Goal: Information Seeking & Learning: Find specific page/section

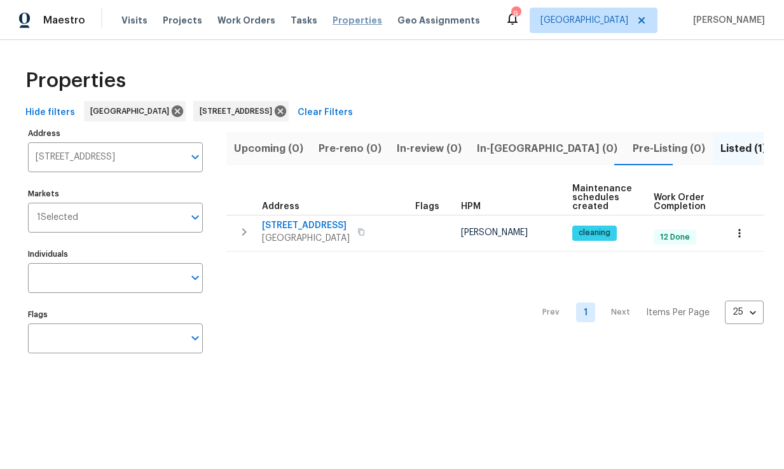
click at [336, 24] on span "Properties" at bounding box center [358, 20] width 50 height 13
click at [340, 25] on span "Properties" at bounding box center [358, 20] width 50 height 13
click at [193, 160] on icon "Open" at bounding box center [195, 156] width 15 height 15
click at [211, 189] on div "Address 7701 Baymeadows Cir W Apt 1126 Jacksonville FL 32256 Address Markets 1 …" at bounding box center [123, 246] width 191 height 242
click at [287, 112] on icon at bounding box center [280, 111] width 14 height 14
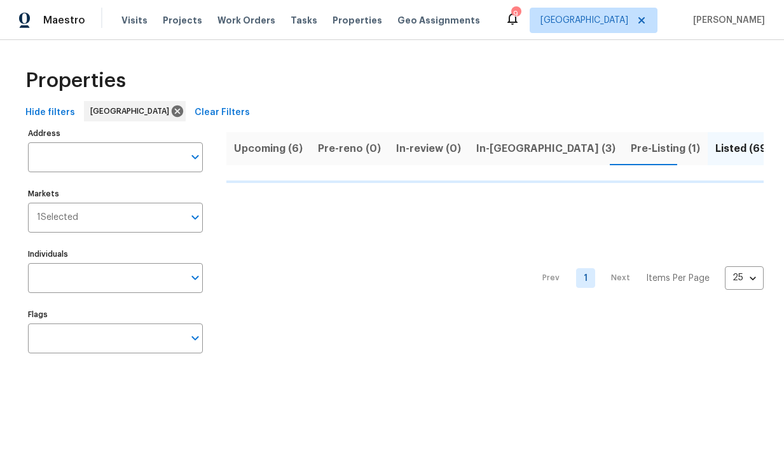
click at [633, 33] on div "Maestro Visits Projects Work Orders Tasks Properties Geo Assignments 9 Jacksonv…" at bounding box center [392, 20] width 784 height 40
click at [628, 24] on span "[GEOGRAPHIC_DATA]" at bounding box center [585, 20] width 88 height 13
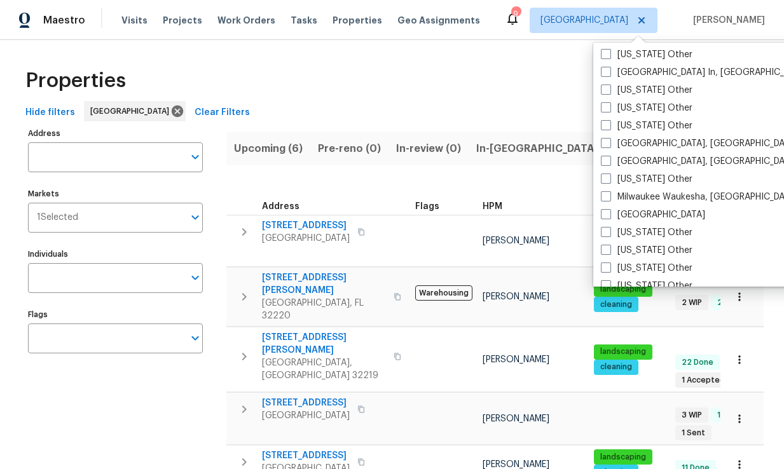
scroll to position [929, 0]
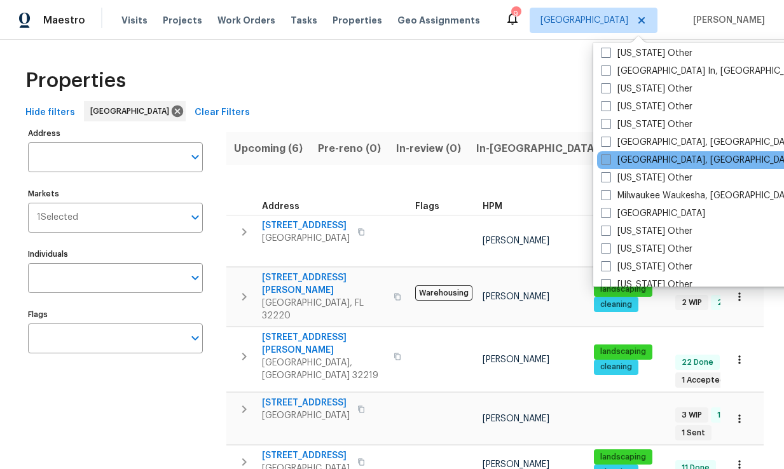
click at [654, 162] on label "[GEOGRAPHIC_DATA], [GEOGRAPHIC_DATA]" at bounding box center [699, 160] width 197 height 13
click at [609, 162] on input "[GEOGRAPHIC_DATA], [GEOGRAPHIC_DATA]" at bounding box center [605, 158] width 8 height 8
checkbox input "true"
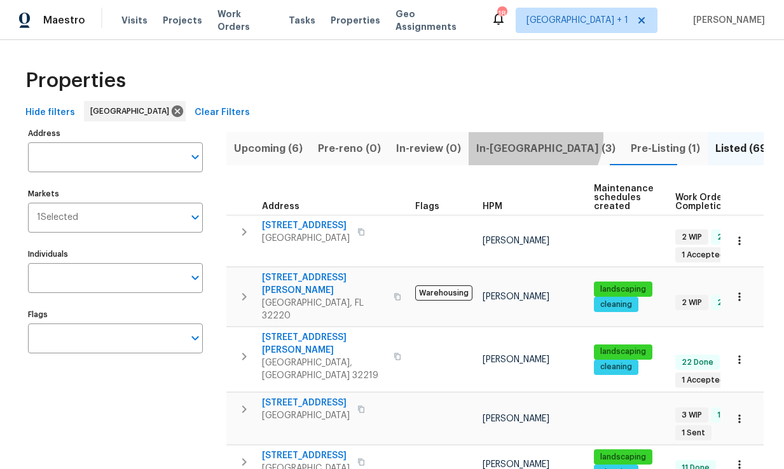
click at [525, 137] on button "In-[GEOGRAPHIC_DATA] (3)" at bounding box center [546, 148] width 155 height 33
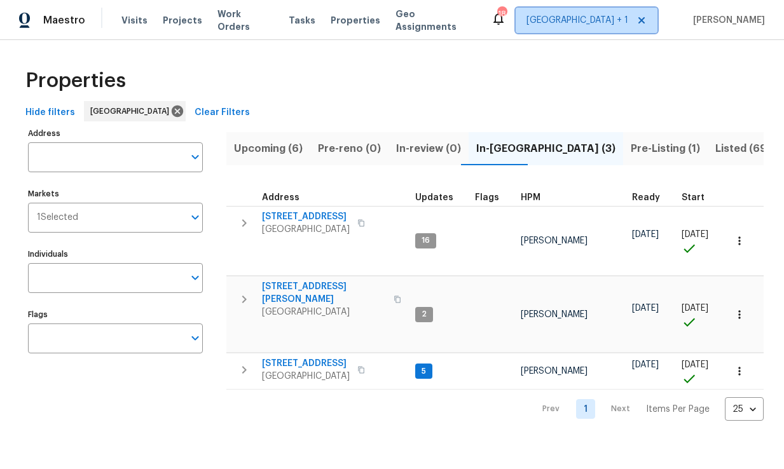
click at [602, 23] on span "Jacksonville + 1" at bounding box center [578, 20] width 102 height 13
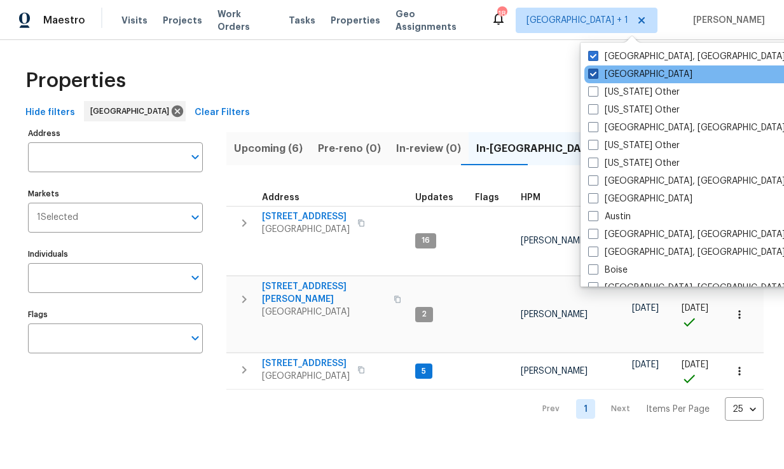
click at [629, 79] on label "[GEOGRAPHIC_DATA]" at bounding box center [640, 74] width 104 height 13
click at [597, 76] on input "[GEOGRAPHIC_DATA]" at bounding box center [592, 72] width 8 height 8
checkbox input "false"
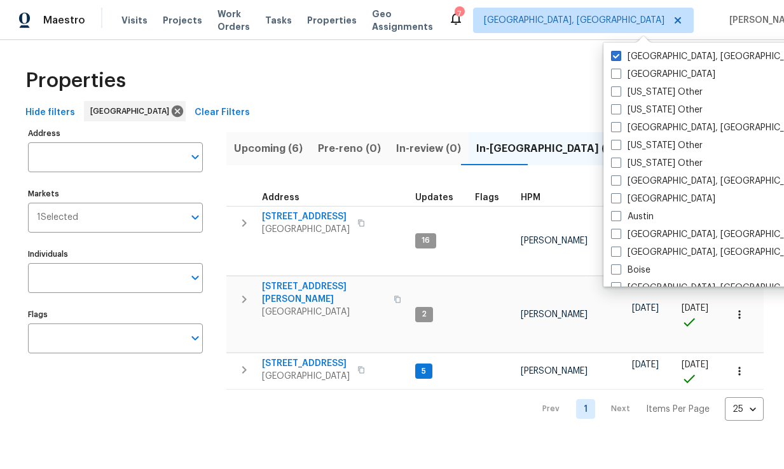
click at [513, 78] on div "Properties" at bounding box center [392, 80] width 744 height 41
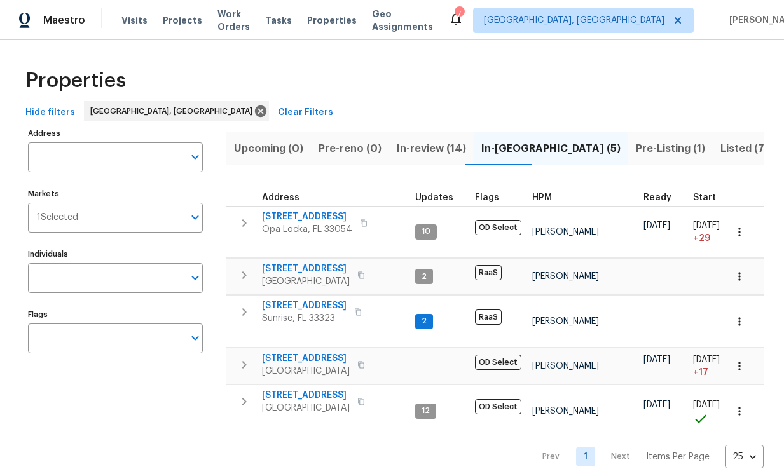
click at [636, 152] on span "Pre-Listing (1)" at bounding box center [670, 149] width 69 height 18
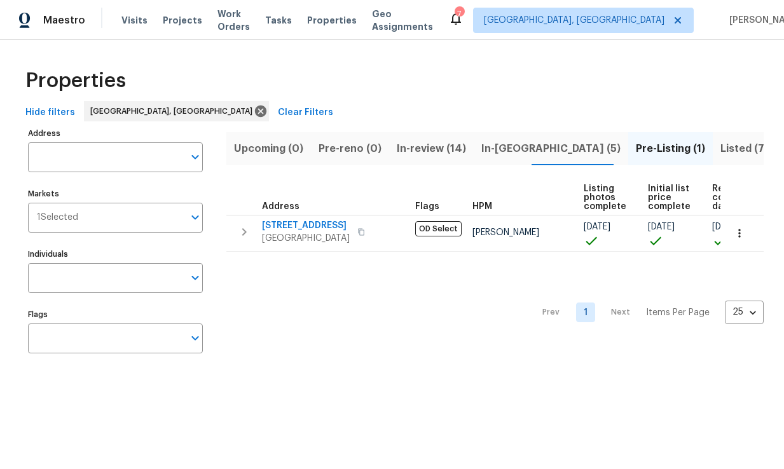
click at [721, 148] on span "Listed (7)" at bounding box center [745, 149] width 48 height 18
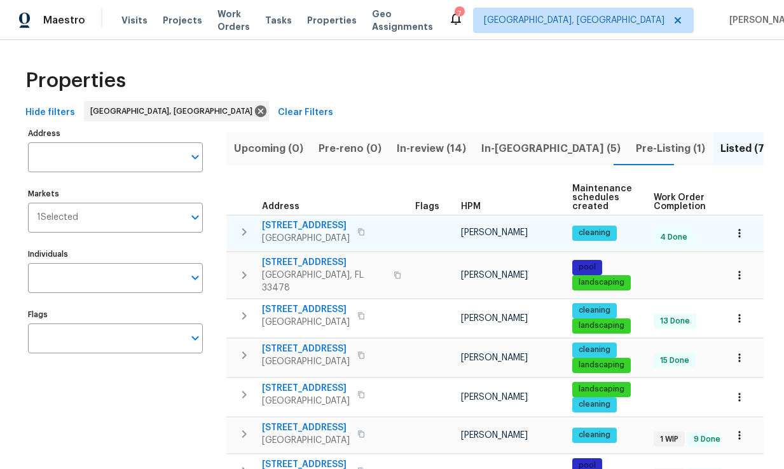
scroll to position [0, 115]
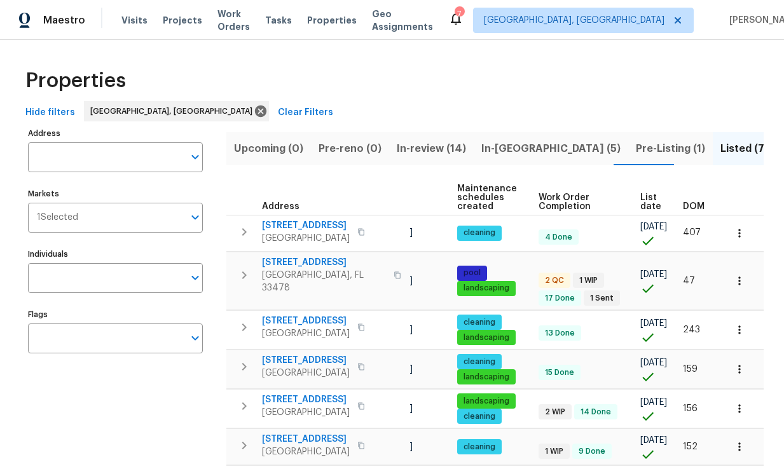
click at [702, 208] on span "DOM" at bounding box center [694, 206] width 22 height 9
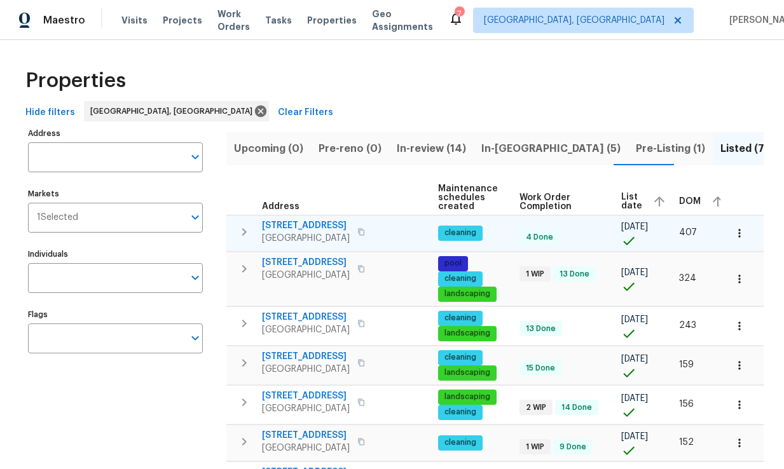
scroll to position [0, 137]
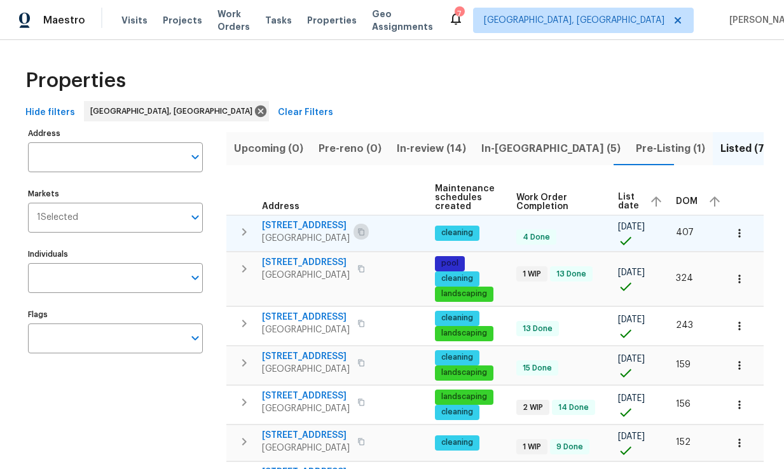
click at [364, 230] on icon "button" at bounding box center [361, 231] width 6 height 7
click at [339, 224] on span "[STREET_ADDRESS]" at bounding box center [306, 225] width 88 height 13
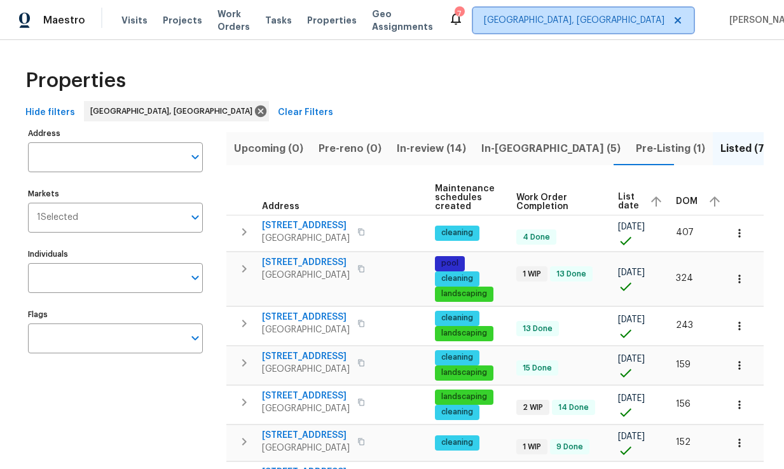
click at [623, 25] on span "[GEOGRAPHIC_DATA], [GEOGRAPHIC_DATA]" at bounding box center [574, 20] width 181 height 13
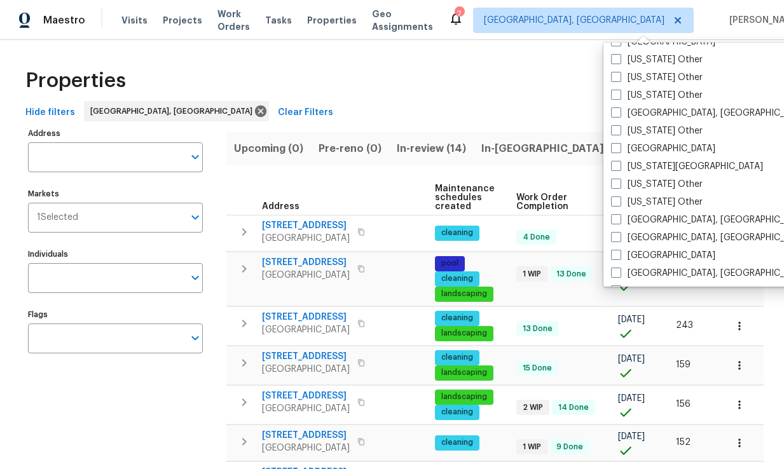
scroll to position [674, 0]
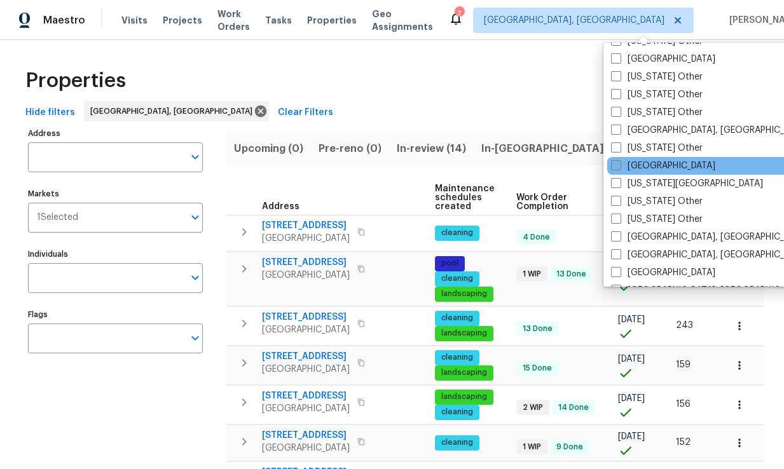
click at [654, 168] on label "[GEOGRAPHIC_DATA]" at bounding box center [663, 166] width 104 height 13
click at [619, 168] on input "[GEOGRAPHIC_DATA]" at bounding box center [615, 164] width 8 height 8
checkbox input "true"
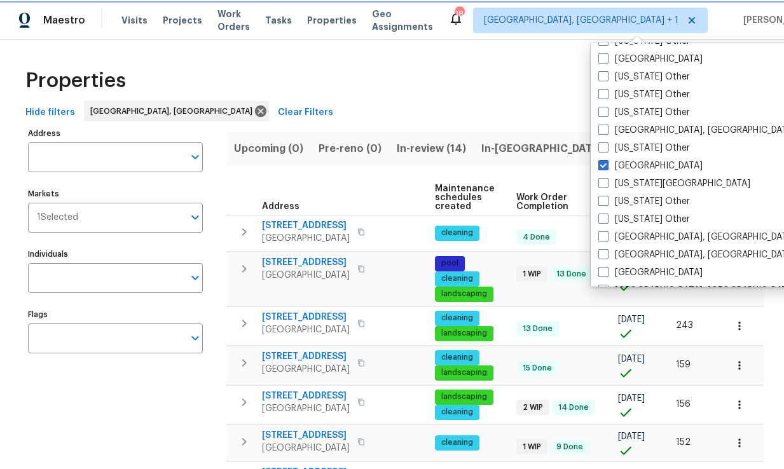
click at [634, 17] on span "[GEOGRAPHIC_DATA], [GEOGRAPHIC_DATA] + 1" at bounding box center [581, 20] width 195 height 13
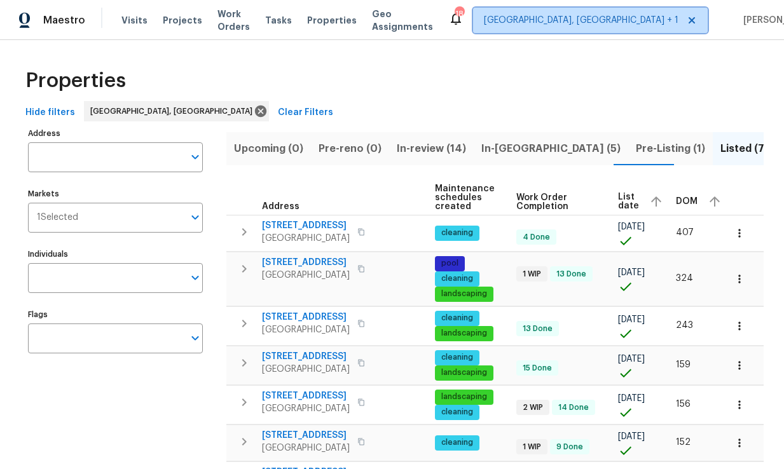
click at [634, 17] on span "[GEOGRAPHIC_DATA], [GEOGRAPHIC_DATA] + 1" at bounding box center [581, 20] width 195 height 13
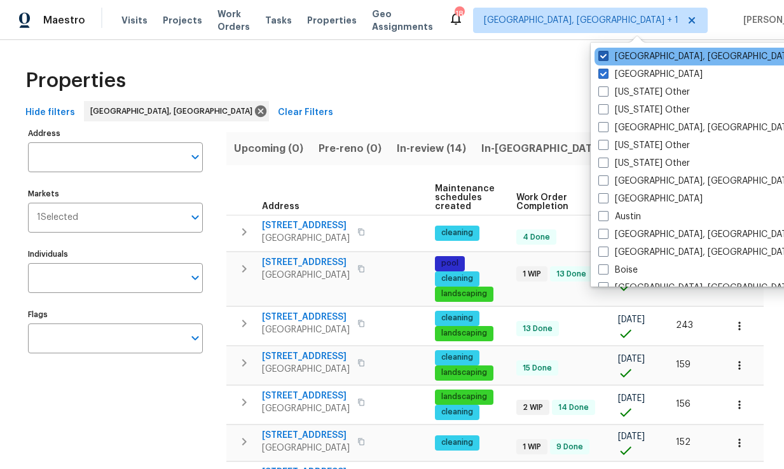
click at [639, 58] on label "[GEOGRAPHIC_DATA], [GEOGRAPHIC_DATA]" at bounding box center [697, 56] width 197 height 13
click at [607, 58] on input "[GEOGRAPHIC_DATA], [GEOGRAPHIC_DATA]" at bounding box center [603, 54] width 8 height 8
checkbox input "false"
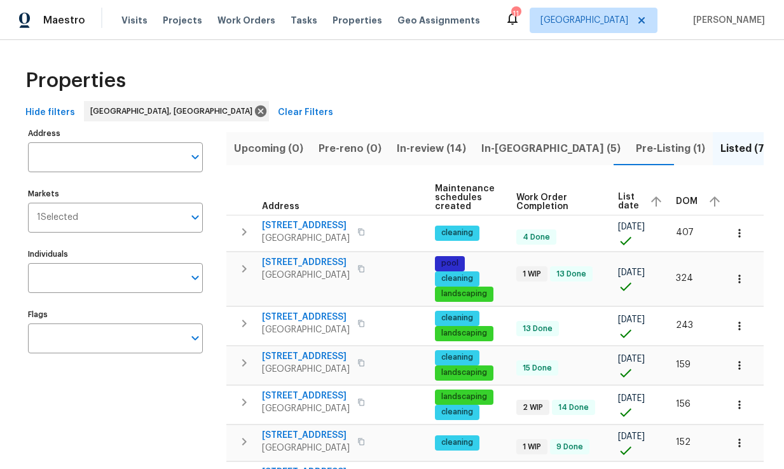
click at [537, 72] on div "Properties" at bounding box center [392, 80] width 744 height 41
click at [197, 219] on icon "Open" at bounding box center [195, 217] width 15 height 15
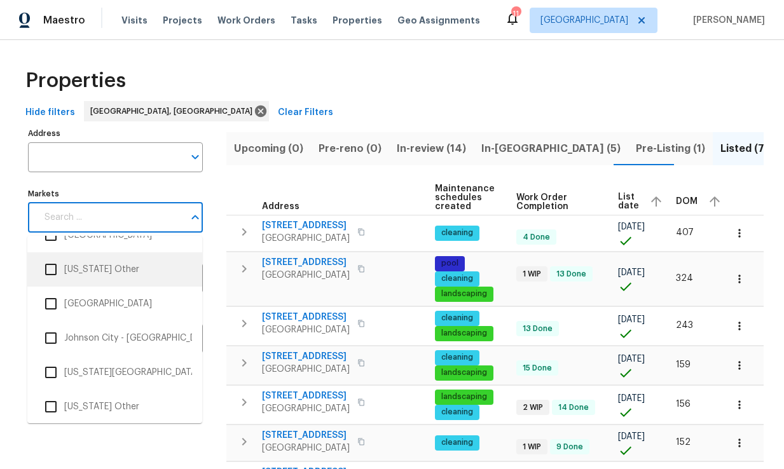
scroll to position [1712, 0]
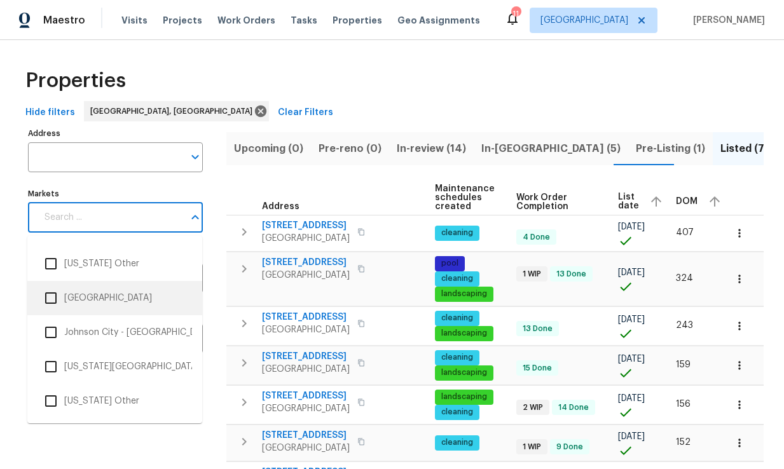
click at [132, 303] on li "[GEOGRAPHIC_DATA]" at bounding box center [115, 298] width 155 height 27
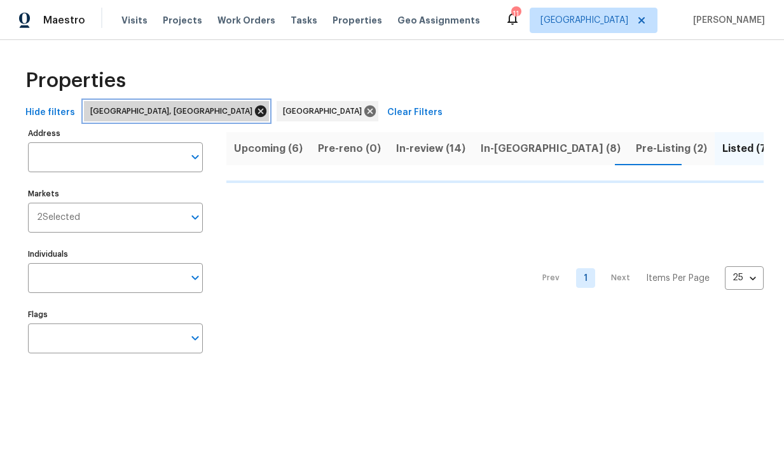
click at [255, 111] on icon at bounding box center [260, 111] width 11 height 11
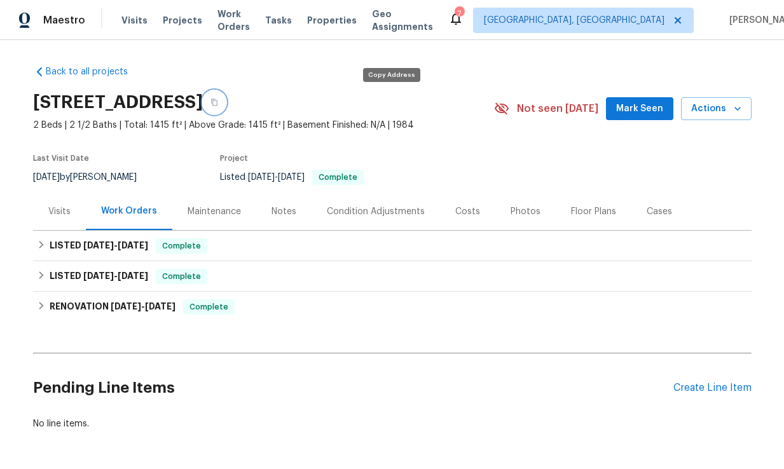
click at [218, 99] on icon "button" at bounding box center [215, 103] width 8 height 8
